Goal: Complete application form

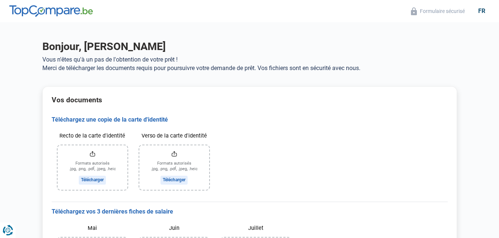
click at [89, 179] on input "Recto de la carte d'identité" at bounding box center [93, 168] width 70 height 45
click at [96, 181] on input "Recto de la carte d'identité" at bounding box center [93, 168] width 70 height 45
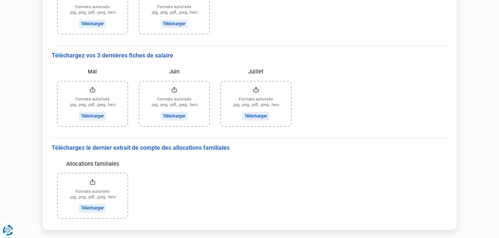
scroll to position [484, 0]
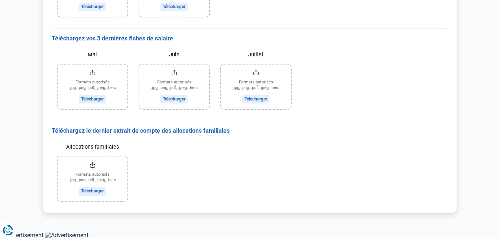
click at [92, 166] on input "Allocations familiales" at bounding box center [93, 179] width 70 height 45
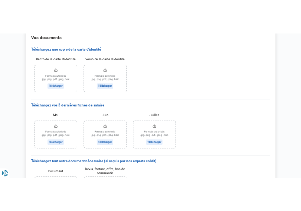
scroll to position [58, 0]
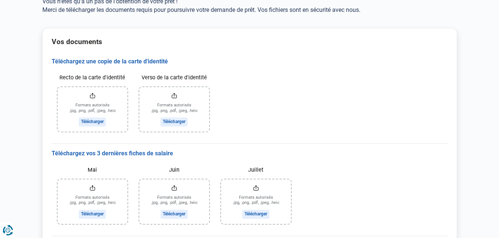
click at [92, 121] on input "Recto de la carte d'identité" at bounding box center [93, 109] width 70 height 45
click at [183, 124] on input "Verso de la carte d'identité" at bounding box center [174, 109] width 70 height 45
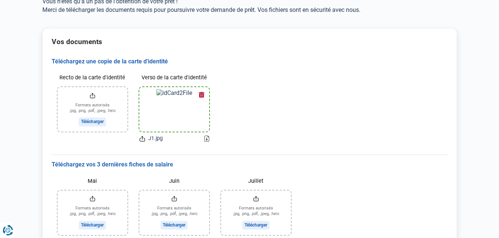
click at [98, 120] on input "Recto de la carte d'identité" at bounding box center [93, 109] width 70 height 45
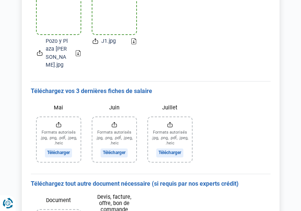
scroll to position [162, 0]
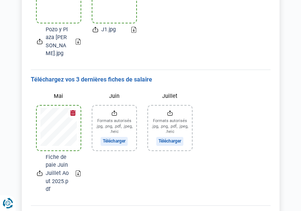
type input "C:\fakepath\Fiche de paie Juin Juillet Aout 2025.pdf"
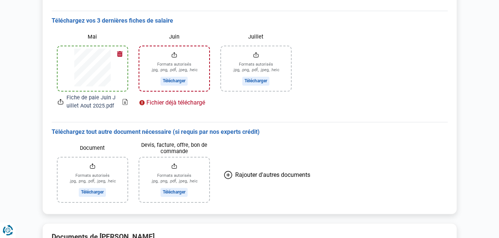
scroll to position [211, 0]
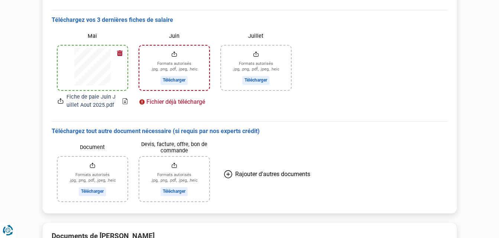
click at [267, 177] on span "Rajouter d'autres documents" at bounding box center [272, 174] width 75 height 7
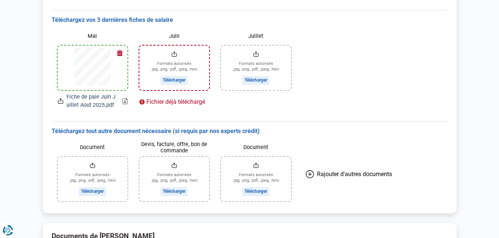
click at [353, 174] on span "Rajouter d'autres documents" at bounding box center [354, 174] width 75 height 7
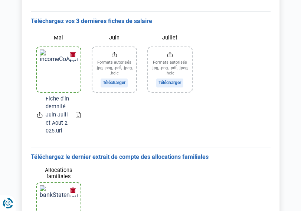
scroll to position [632, 0]
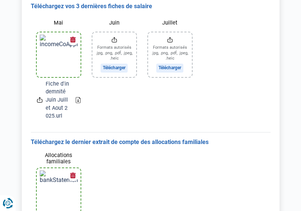
click at [75, 38] on button "button" at bounding box center [73, 39] width 11 height 11
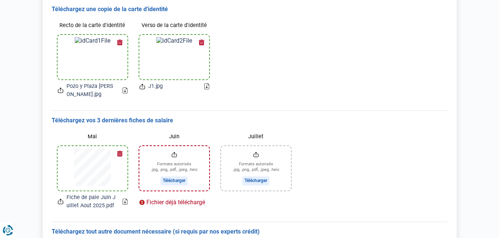
scroll to position [122, 0]
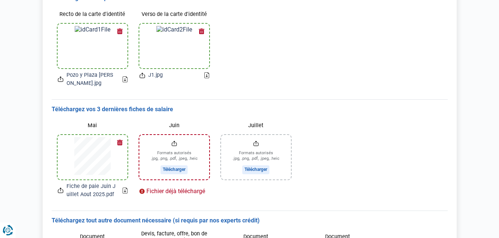
click at [120, 139] on button "button" at bounding box center [119, 142] width 11 height 11
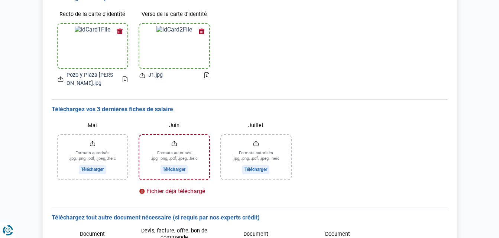
click at [91, 169] on input "Mai" at bounding box center [93, 157] width 70 height 45
click at [90, 154] on input "Mai" at bounding box center [93, 157] width 70 height 45
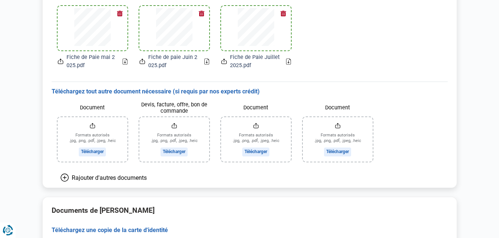
scroll to position [250, 0]
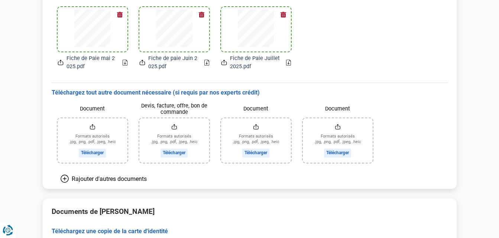
click at [92, 126] on input "Document" at bounding box center [93, 140] width 70 height 45
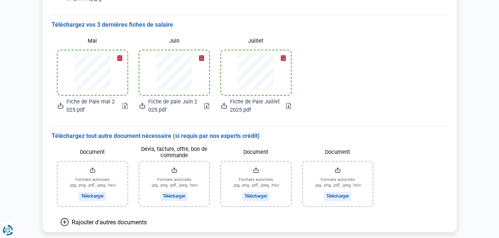
scroll to position [0, 0]
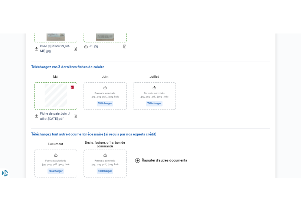
scroll to position [176, 0]
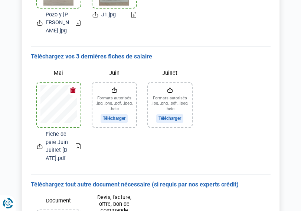
type input "C:\fakepath\Fiche de paie Juin Juillet [DATE].pdf"
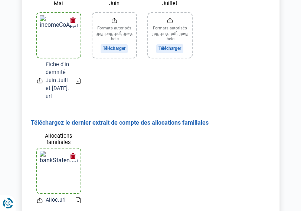
scroll to position [622, 0]
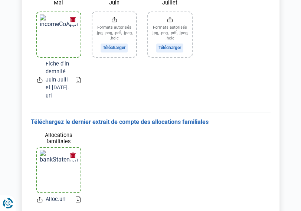
type input "C:\fakepath\Fiche d'indemnité Juin Juillet [DATE].url"
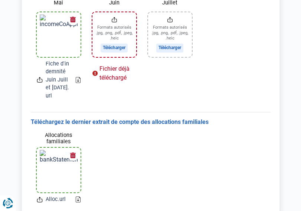
type input "C:\fakepath\Fiche d'indemnité Juin Juillet [DATE].url"
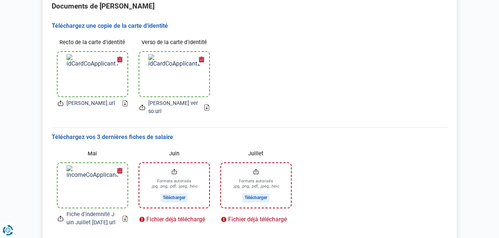
scroll to position [444, 0]
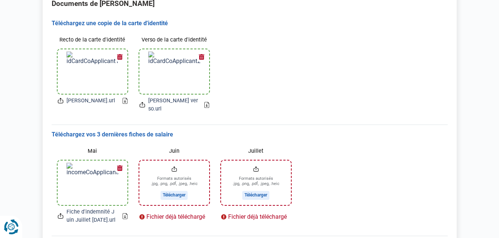
click at [8, 229] on icon "Renew consent" at bounding box center [11, 227] width 15 height 15
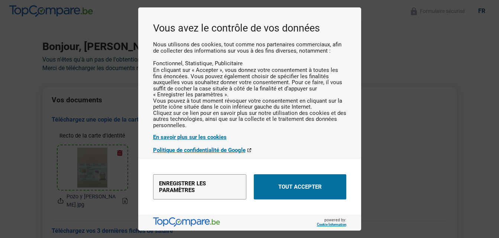
scroll to position [0, 0]
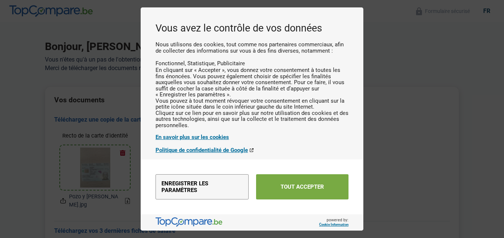
click at [297, 182] on button "Tout accepter" at bounding box center [302, 187] width 92 height 25
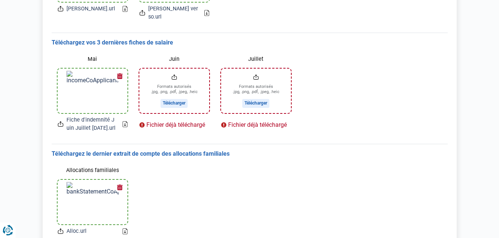
scroll to position [579, 0]
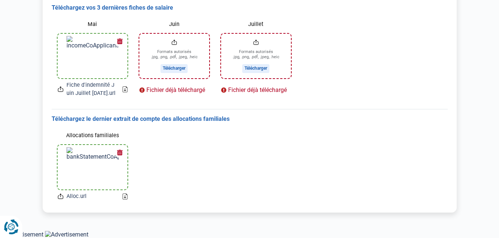
click at [11, 234] on icon "Renew consent" at bounding box center [13, 232] width 9 height 5
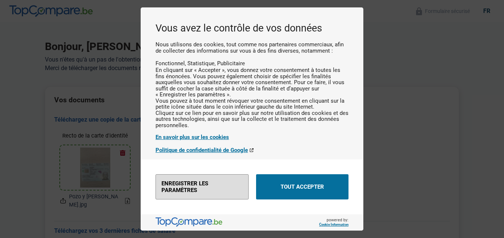
click at [197, 185] on button "Enregistrer les paramètres" at bounding box center [202, 187] width 93 height 25
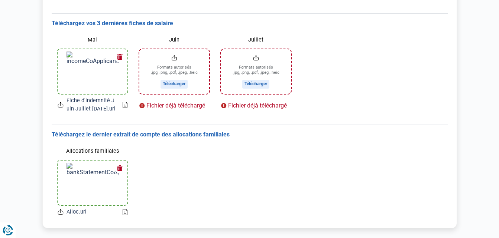
scroll to position [579, 0]
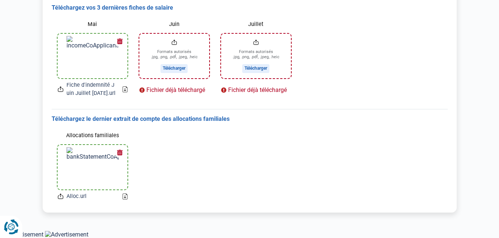
click at [8, 233] on icon "Renew consent" at bounding box center [11, 227] width 15 height 15
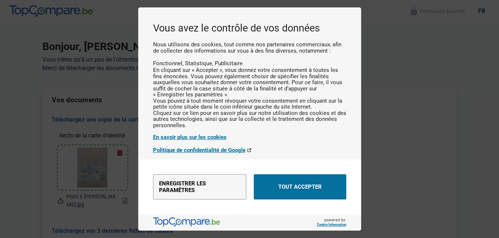
scroll to position [0, 0]
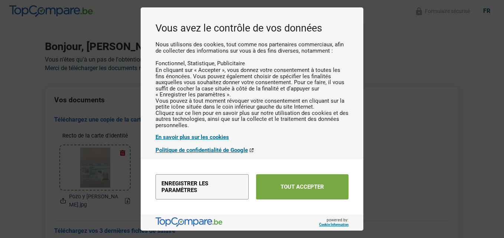
click at [276, 185] on button "Tout accepter" at bounding box center [302, 187] width 92 height 25
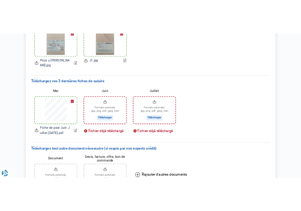
scroll to position [84, 0]
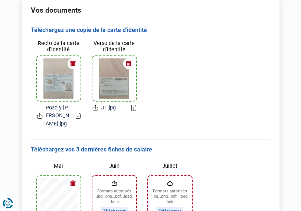
click at [74, 187] on button "button" at bounding box center [73, 182] width 11 height 11
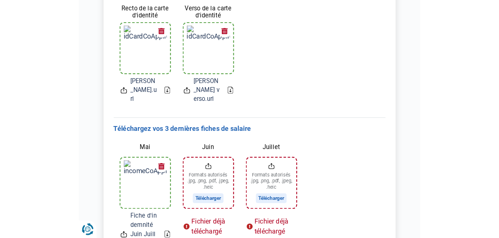
scroll to position [488, 0]
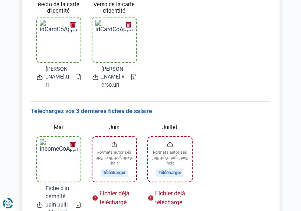
click at [70, 150] on button "button" at bounding box center [73, 144] width 11 height 11
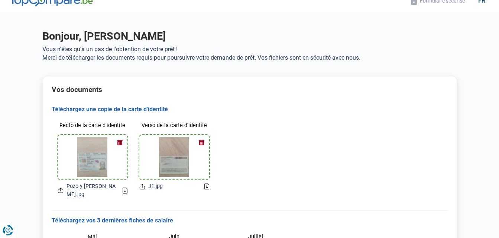
scroll to position [0, 0]
